Goal: Information Seeking & Learning: Learn about a topic

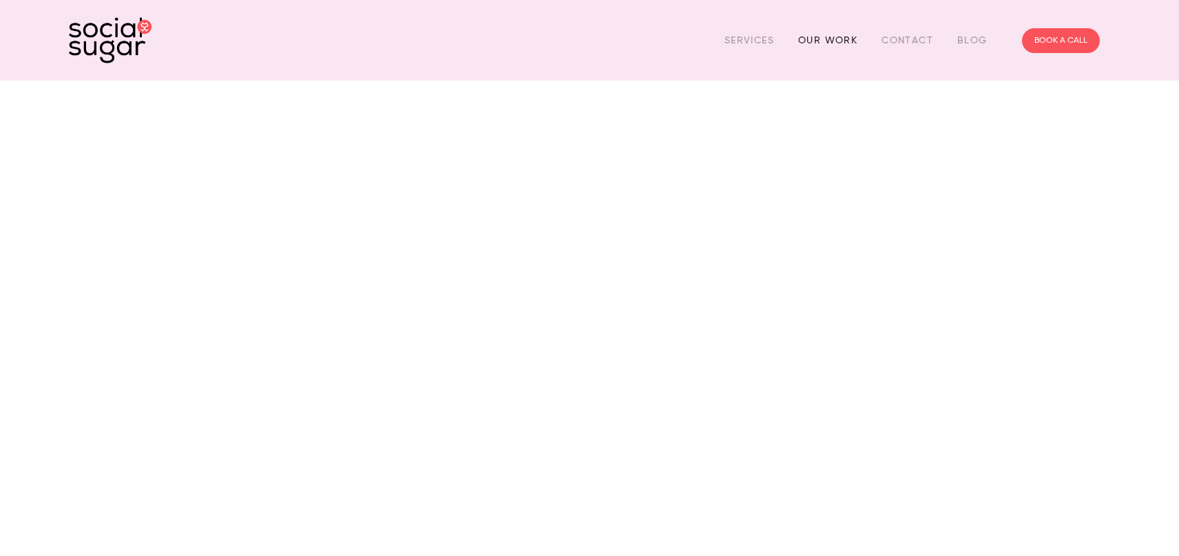
click at [832, 32] on link "Our Work" at bounding box center [827, 40] width 59 height 21
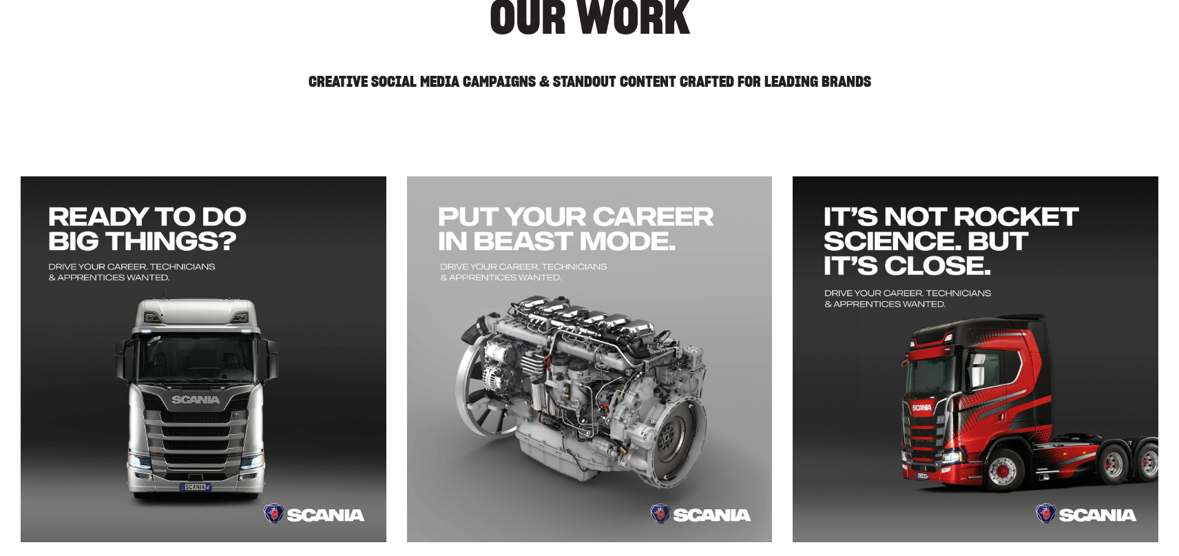
scroll to position [226, 0]
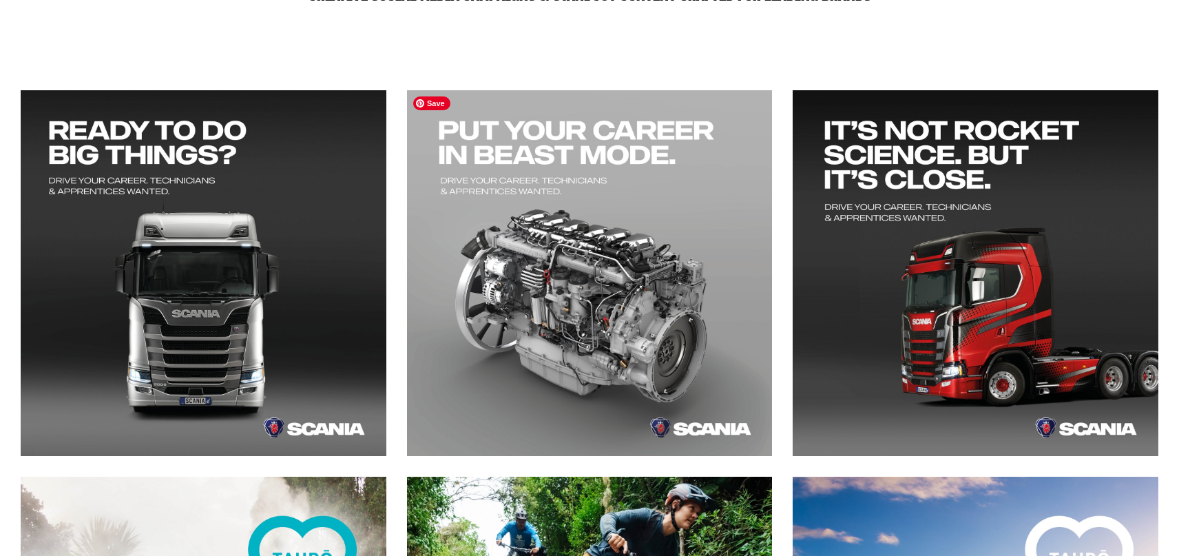
click at [628, 308] on img at bounding box center [589, 272] width 367 height 367
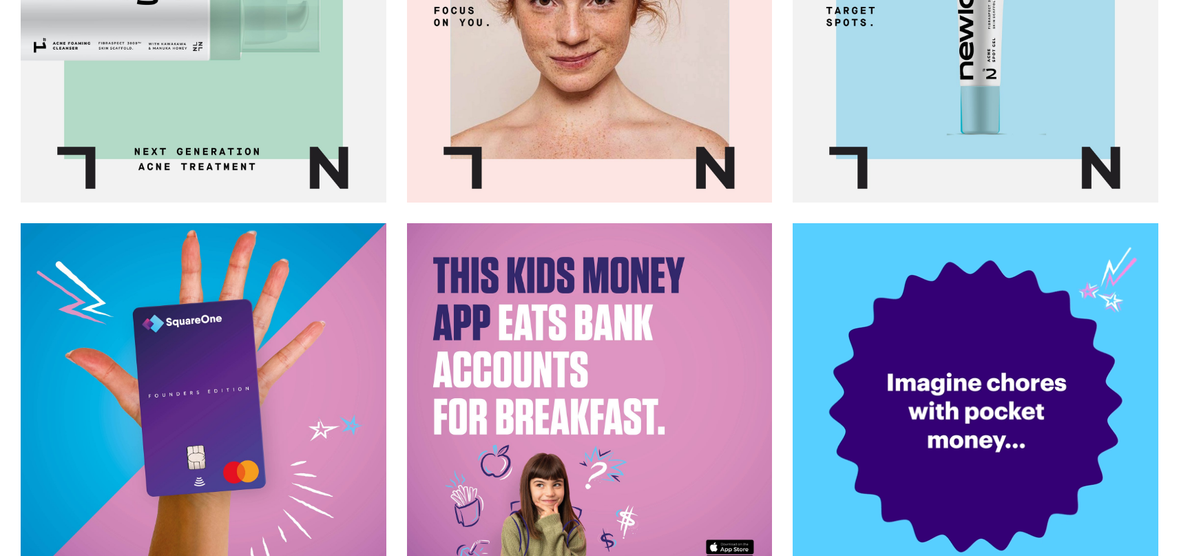
scroll to position [1729, 0]
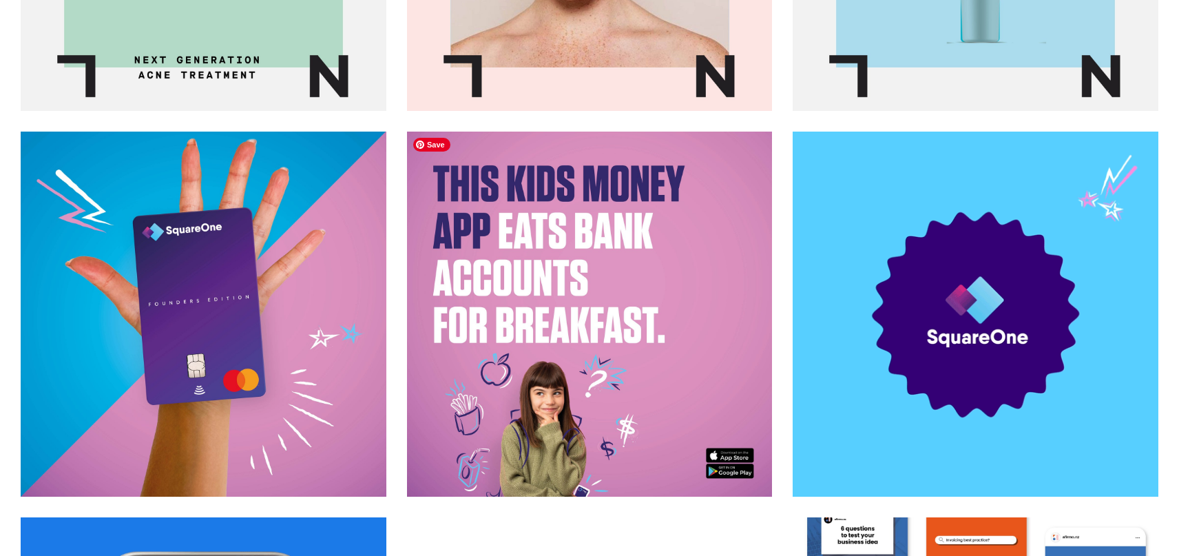
click at [597, 284] on img at bounding box center [589, 314] width 367 height 367
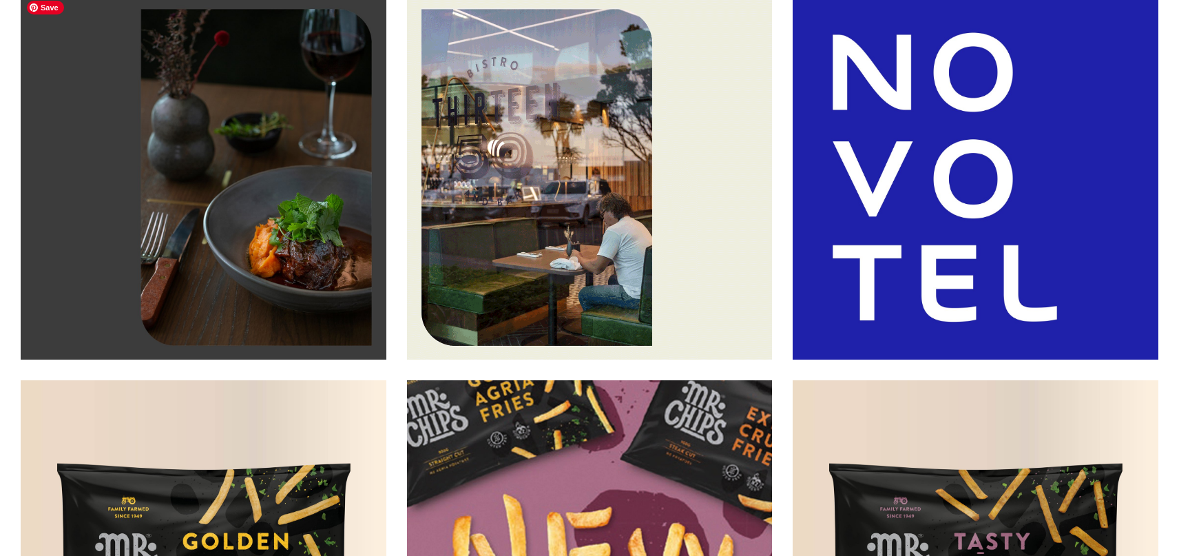
scroll to position [2699, 0]
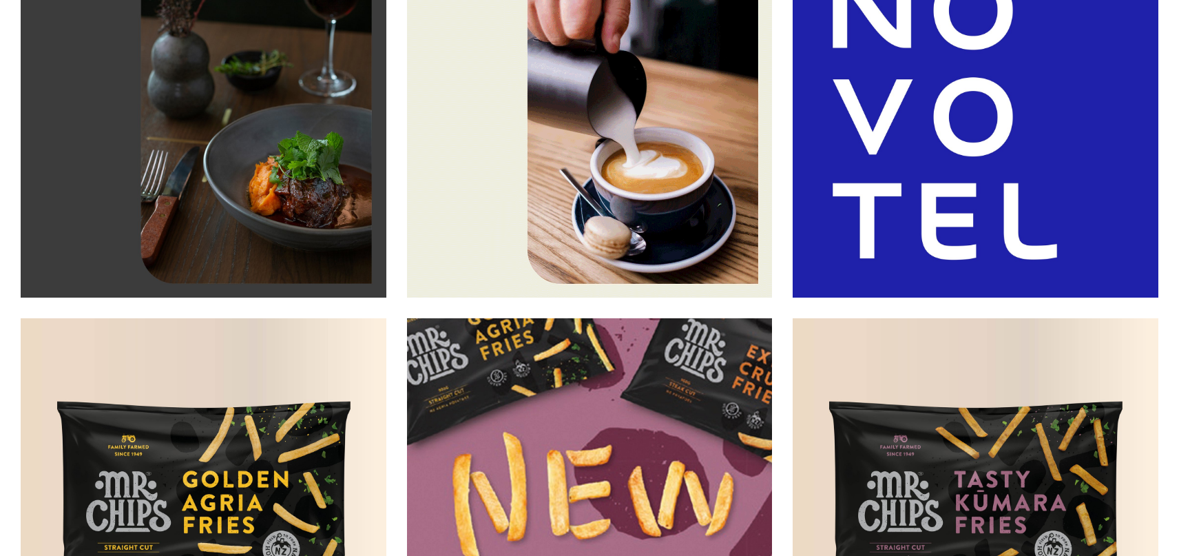
click at [534, 245] on img at bounding box center [589, 115] width 367 height 367
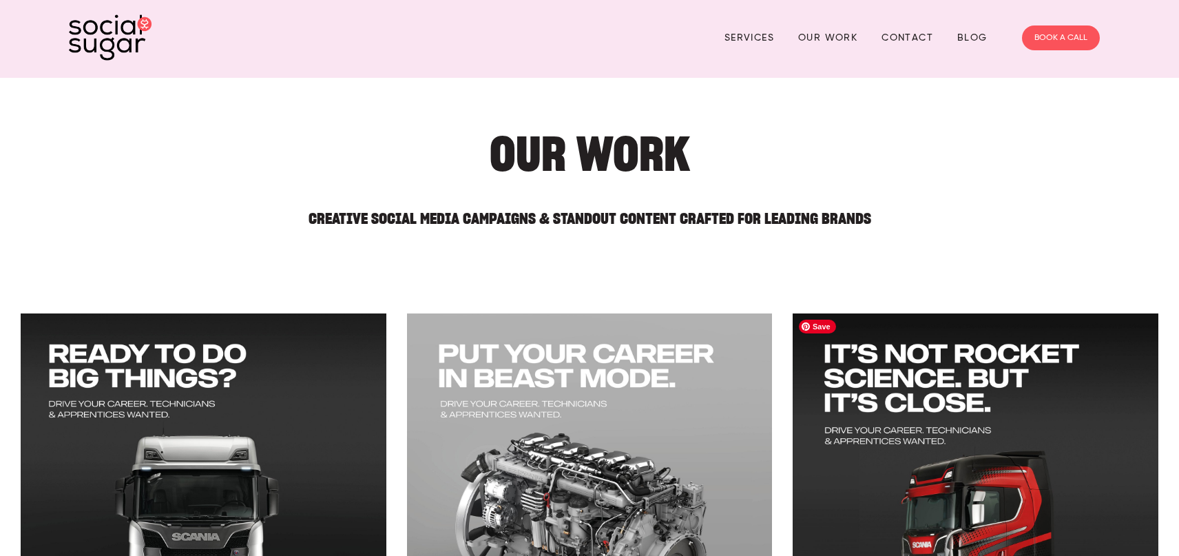
scroll to position [3, 0]
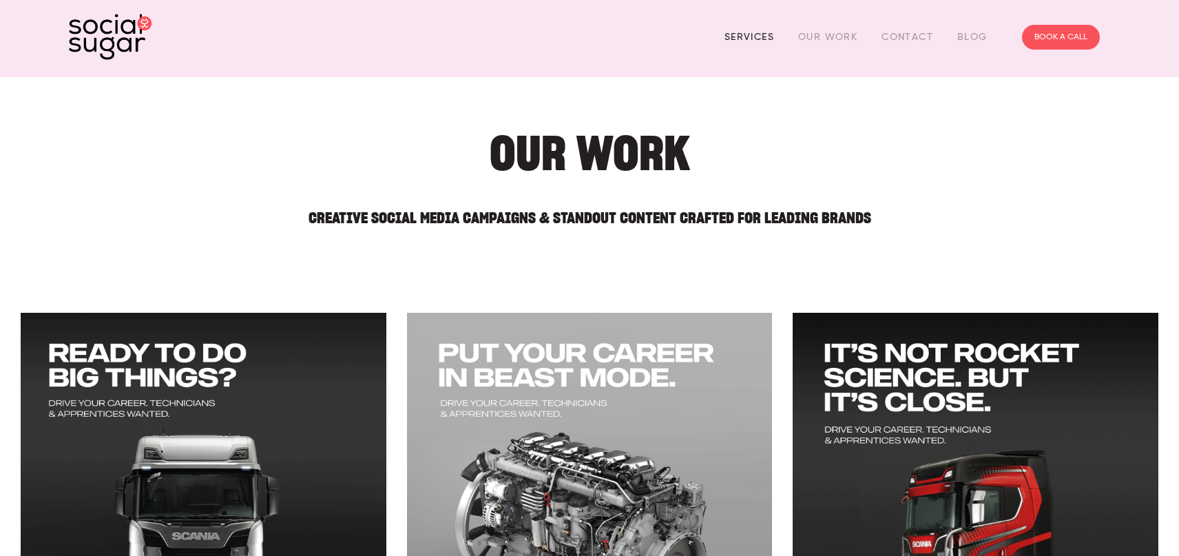
click at [738, 37] on link "Services" at bounding box center [749, 36] width 50 height 21
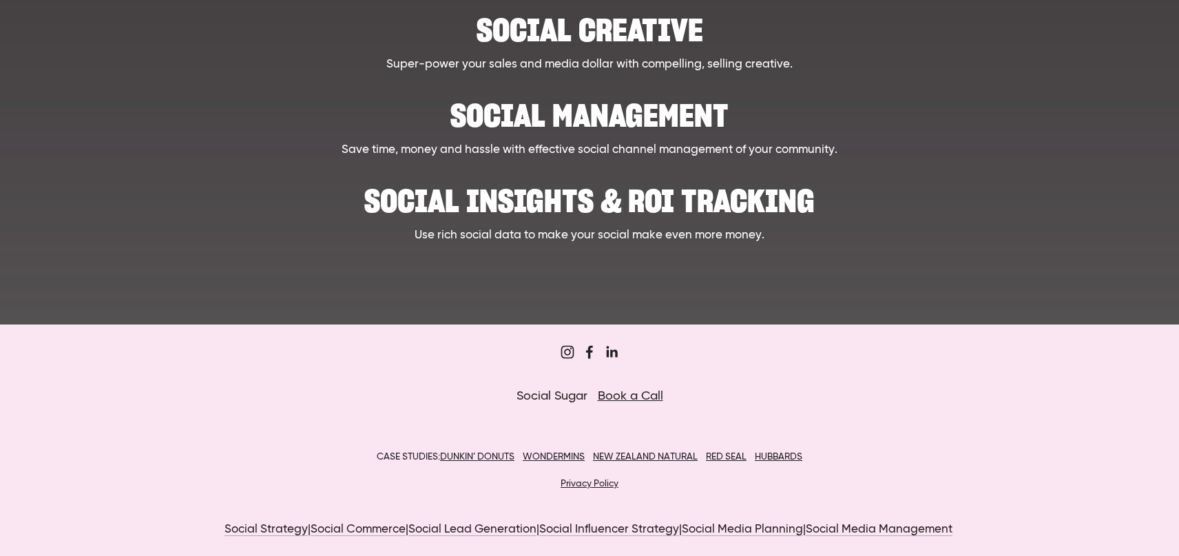
scroll to position [682, 0]
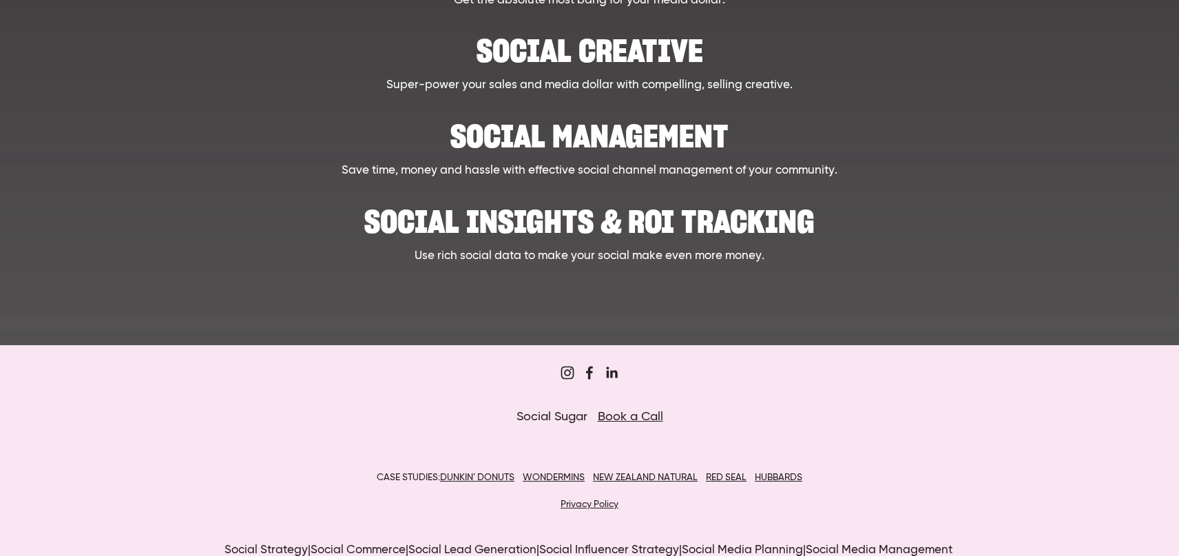
click at [657, 144] on h2 "Social Management" at bounding box center [589, 129] width 899 height 42
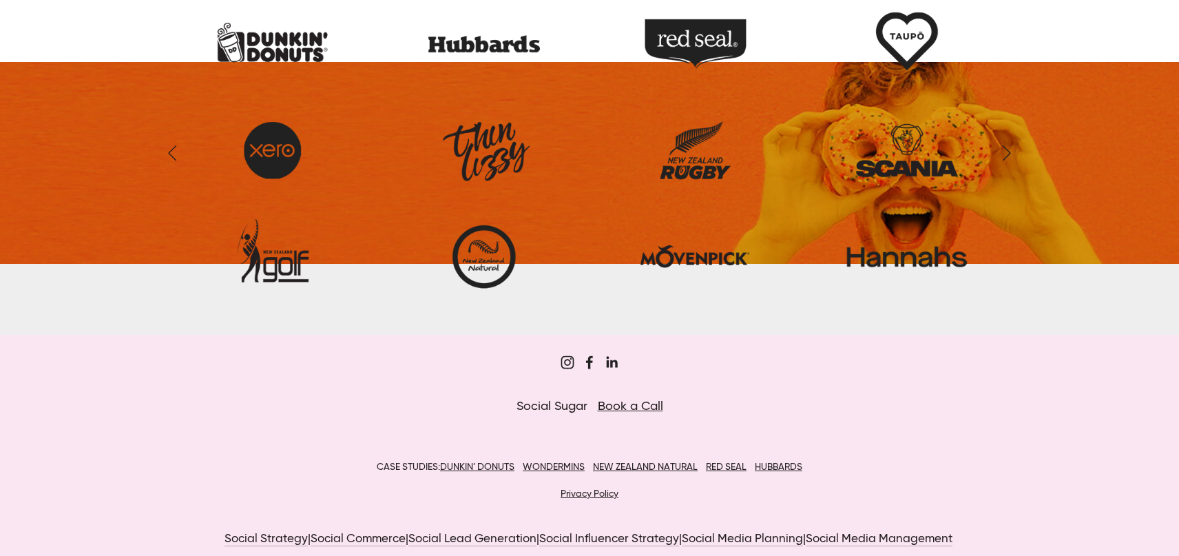
scroll to position [2114, 0]
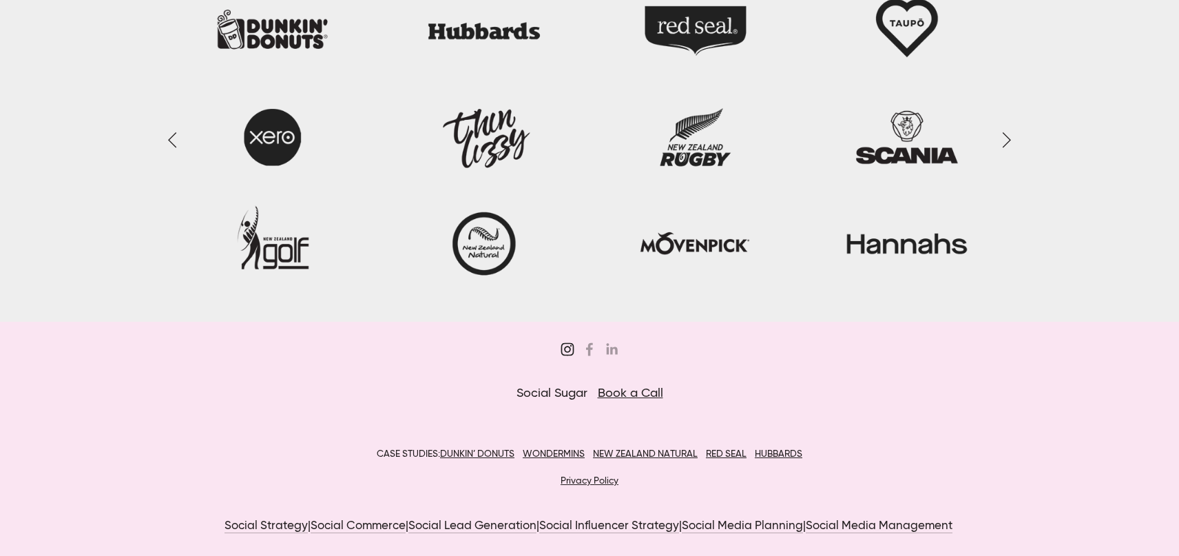
click at [564, 352] on use "Sugar&Partners" at bounding box center [567, 349] width 28 height 28
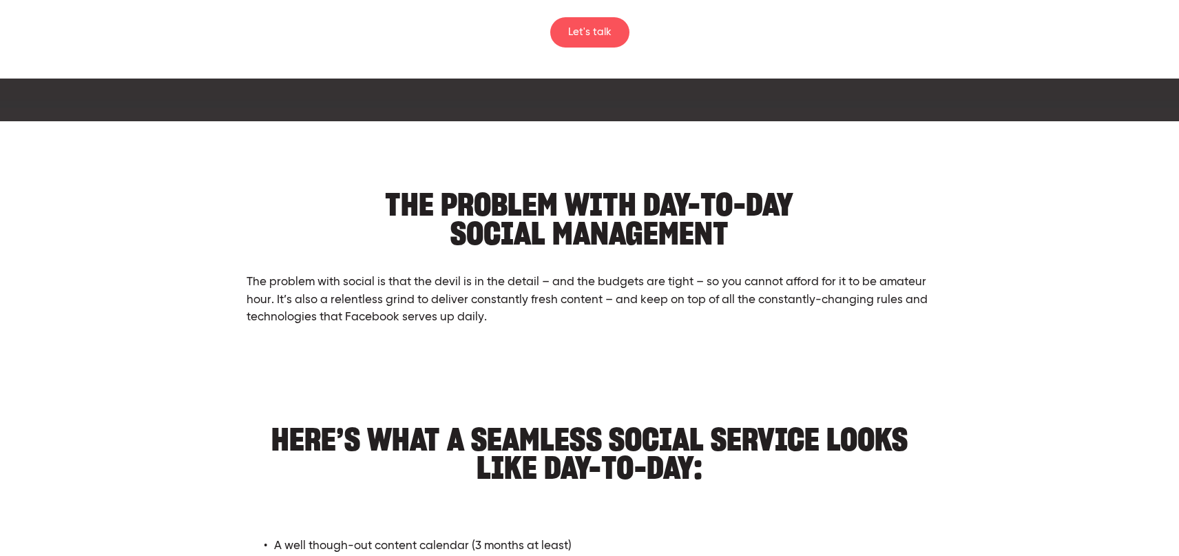
scroll to position [0, 0]
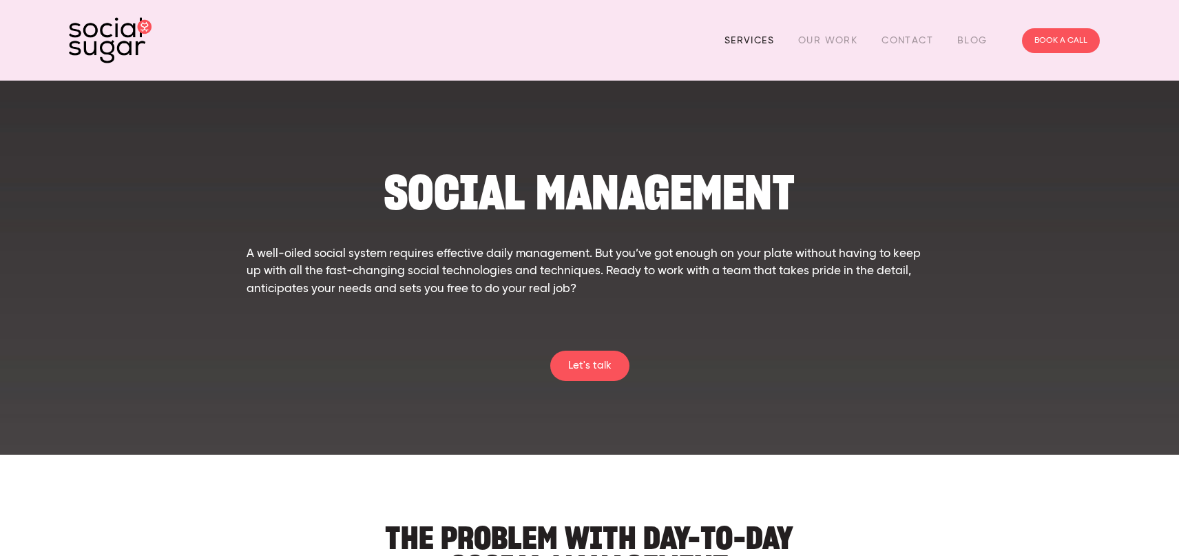
click at [739, 39] on link "Services" at bounding box center [749, 40] width 50 height 21
